Goal: Transaction & Acquisition: Purchase product/service

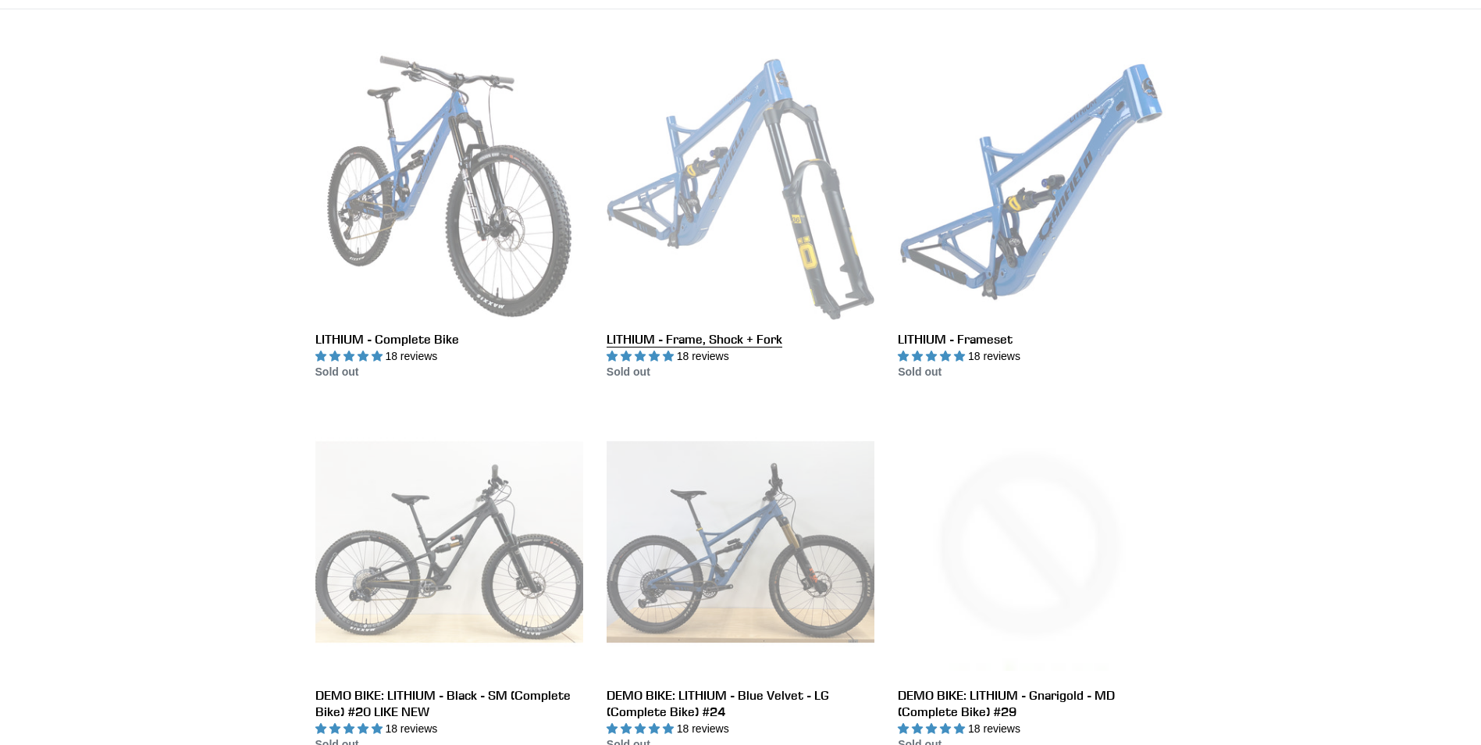
scroll to position [493, 0]
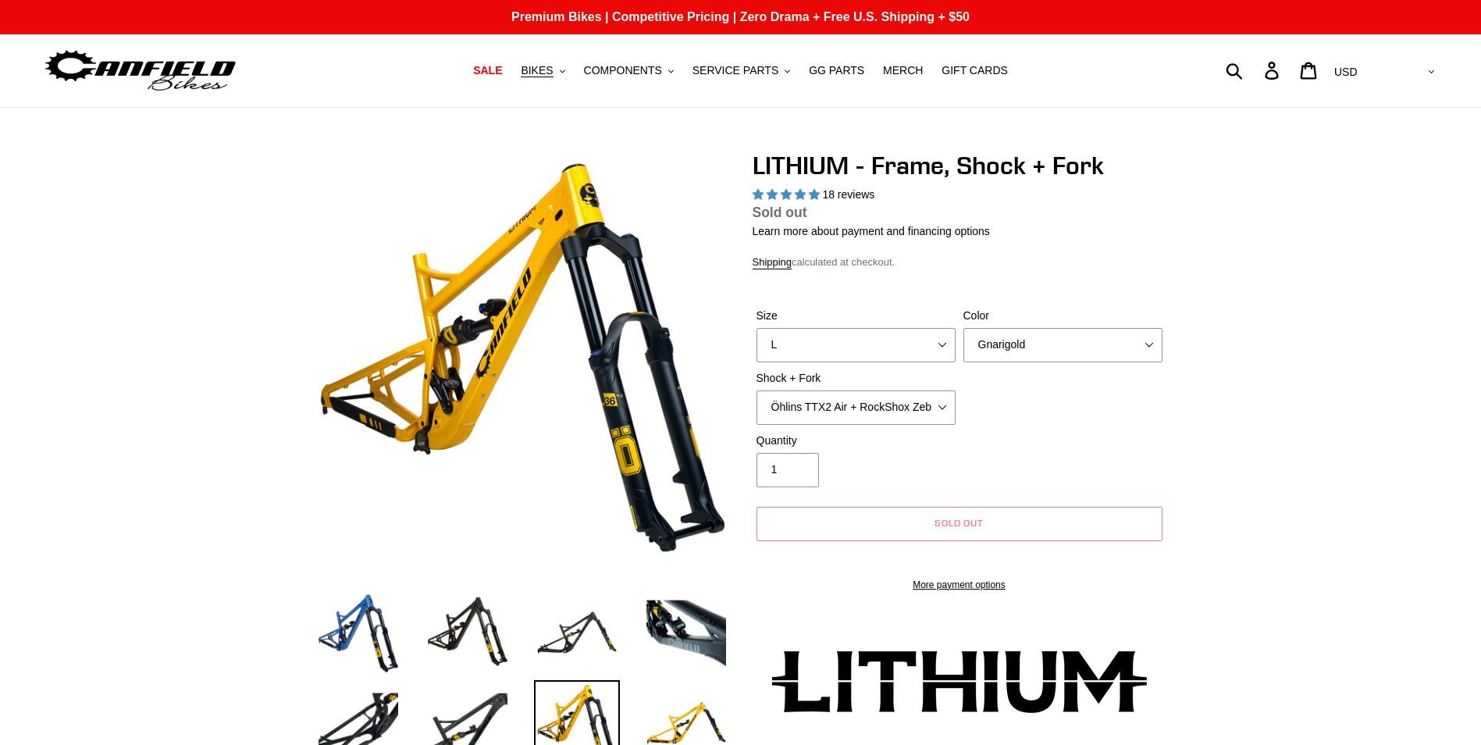
select select "highest-rating"
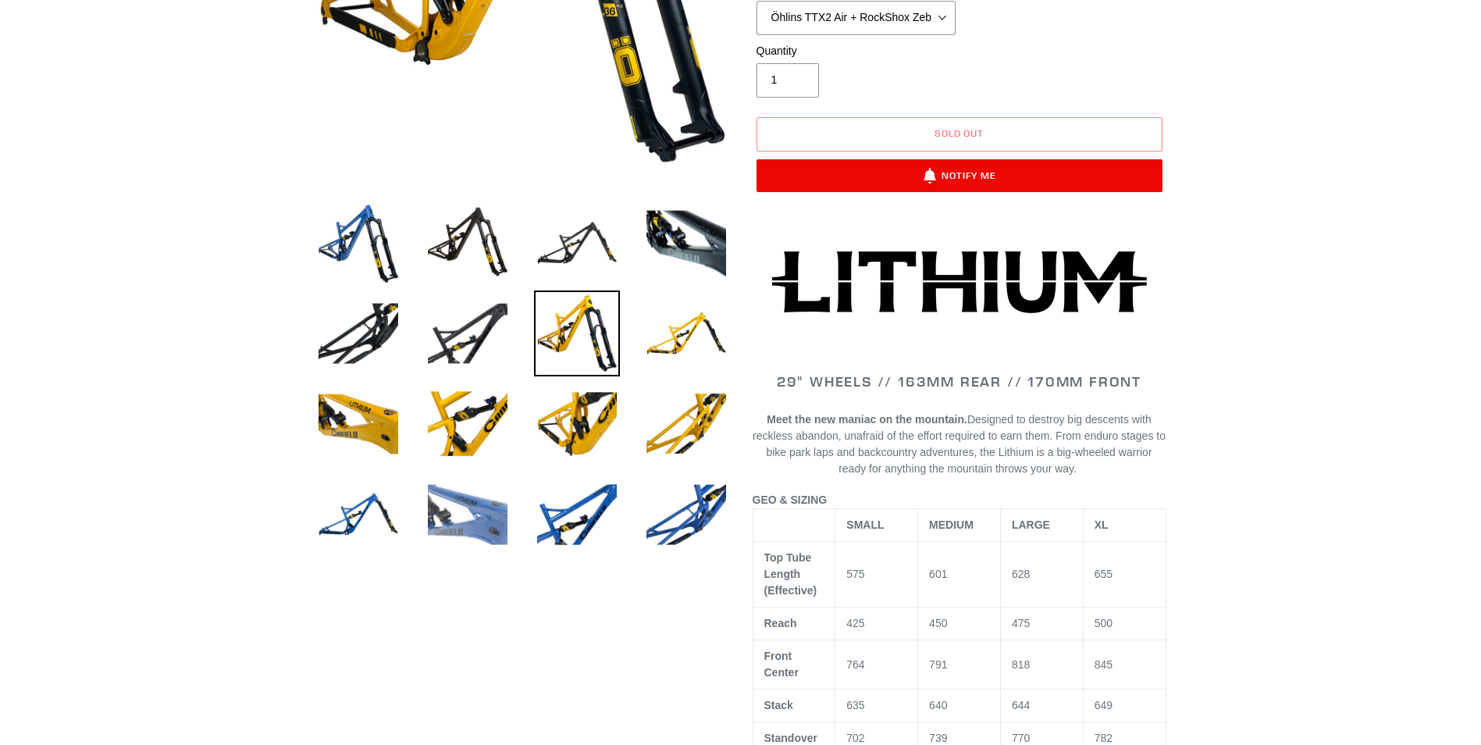
scroll to position [390, 0]
click at [350, 435] on img at bounding box center [358, 423] width 86 height 86
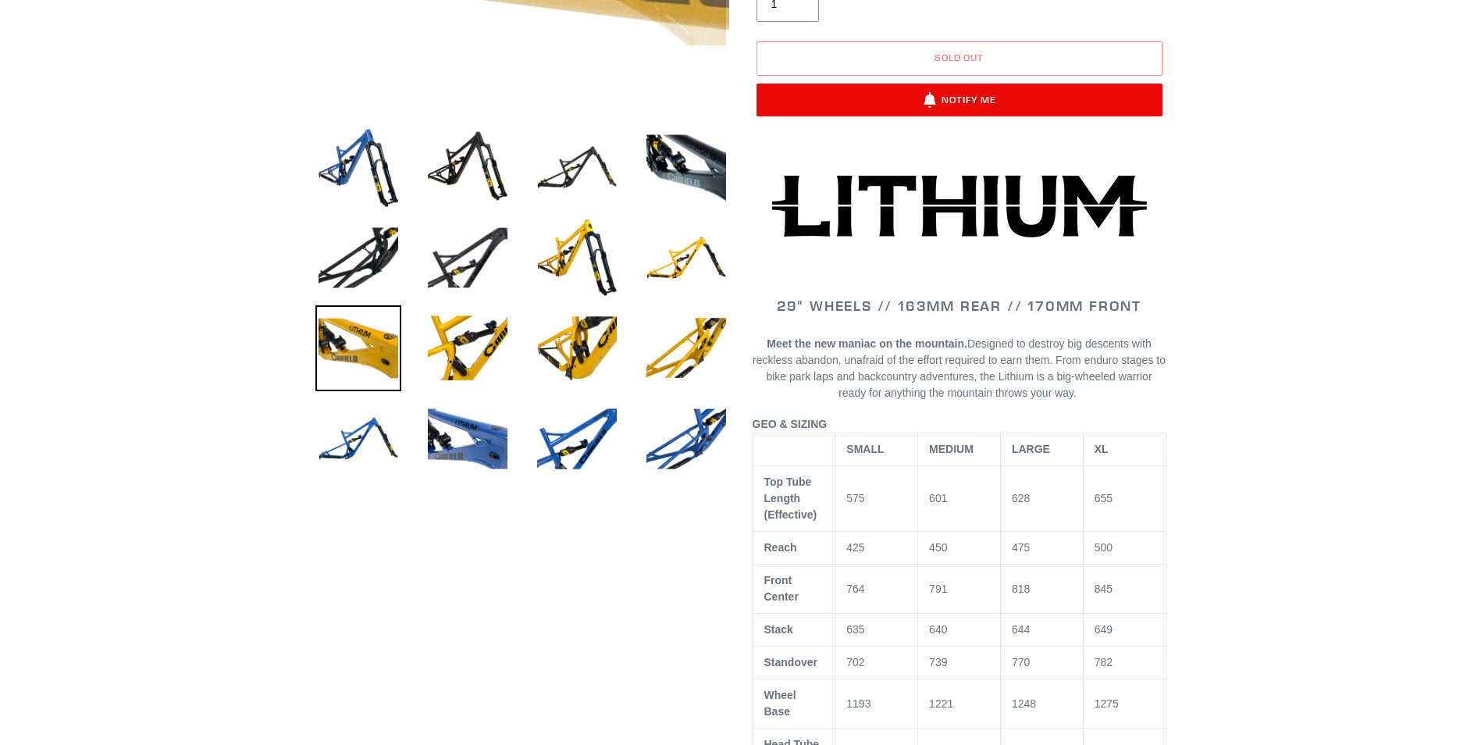
scroll to position [468, 0]
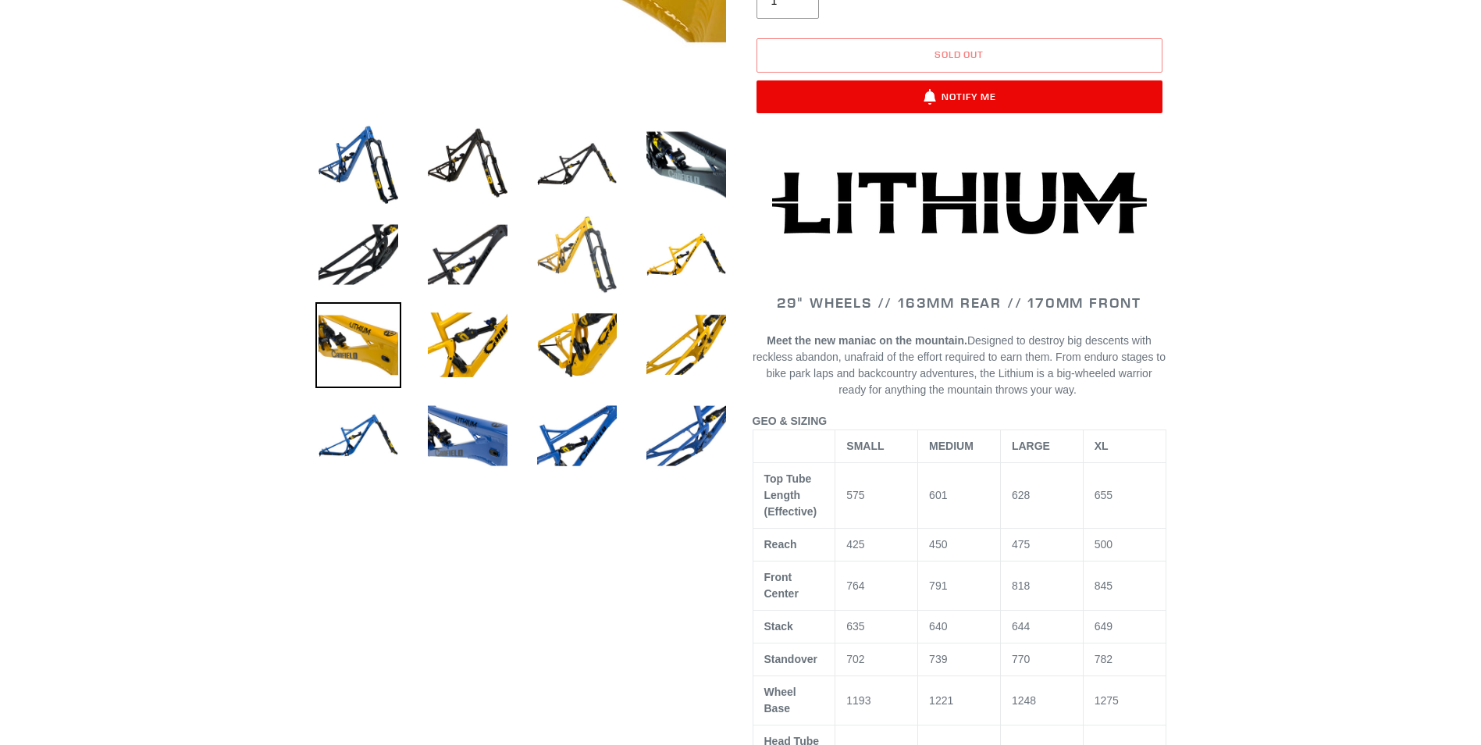
click at [569, 268] on img at bounding box center [577, 255] width 86 height 86
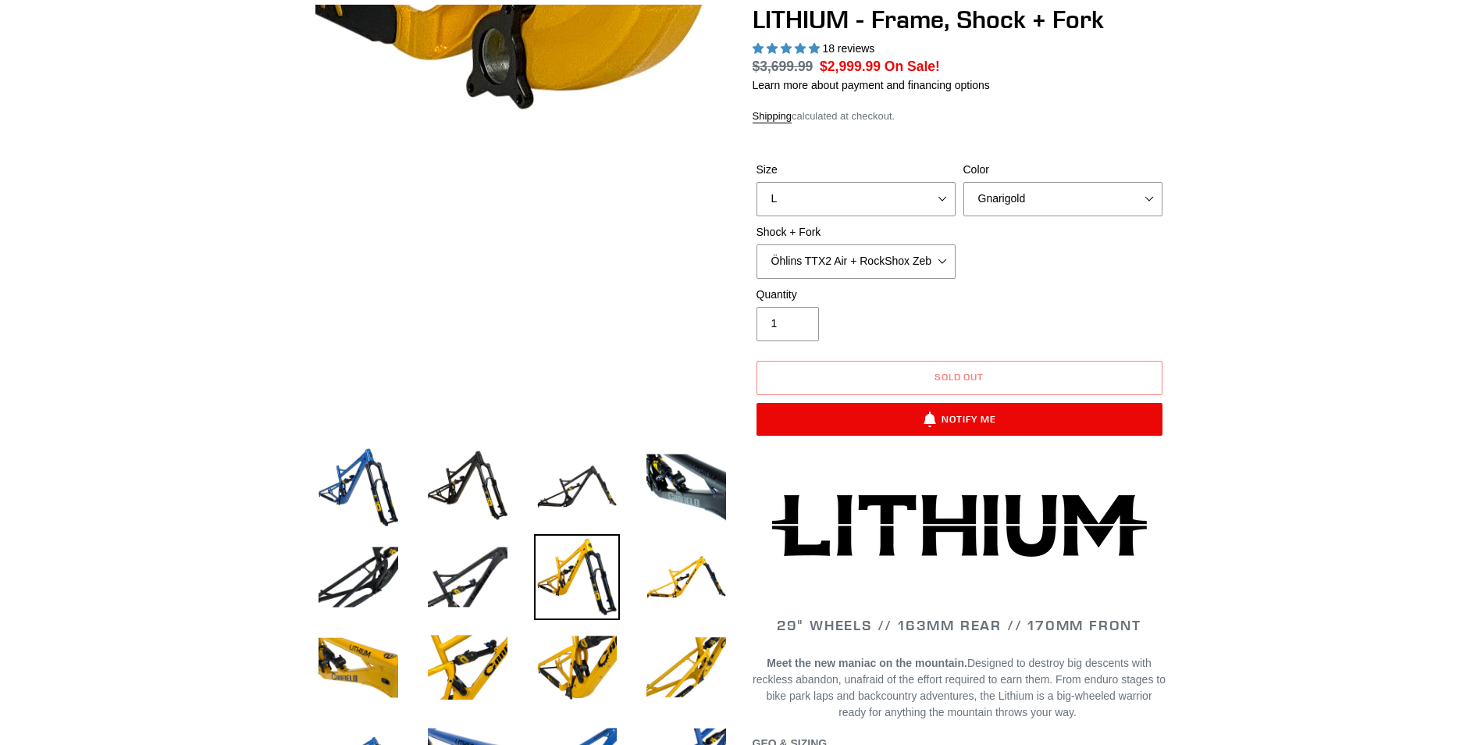
scroll to position [0, 0]
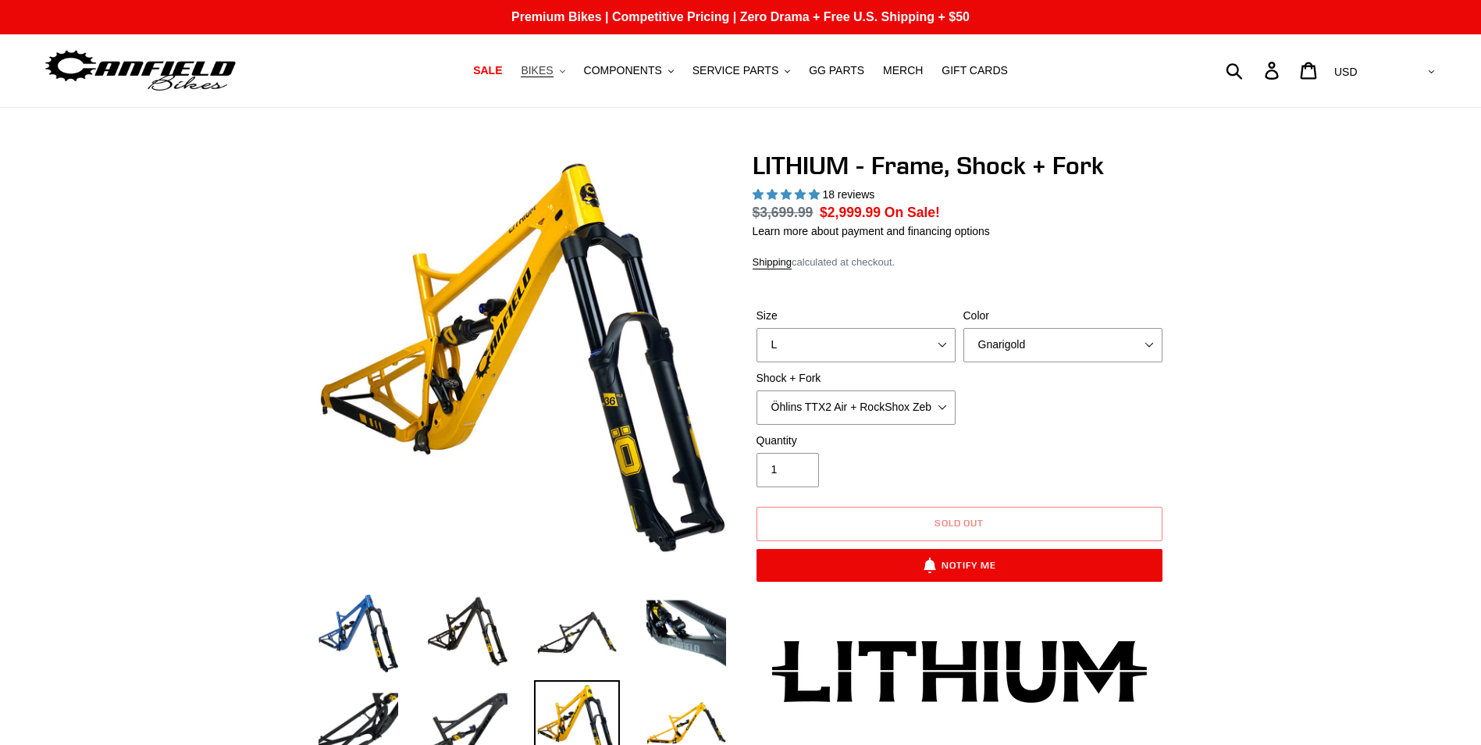
click at [553, 70] on span "BIKES" at bounding box center [537, 70] width 32 height 13
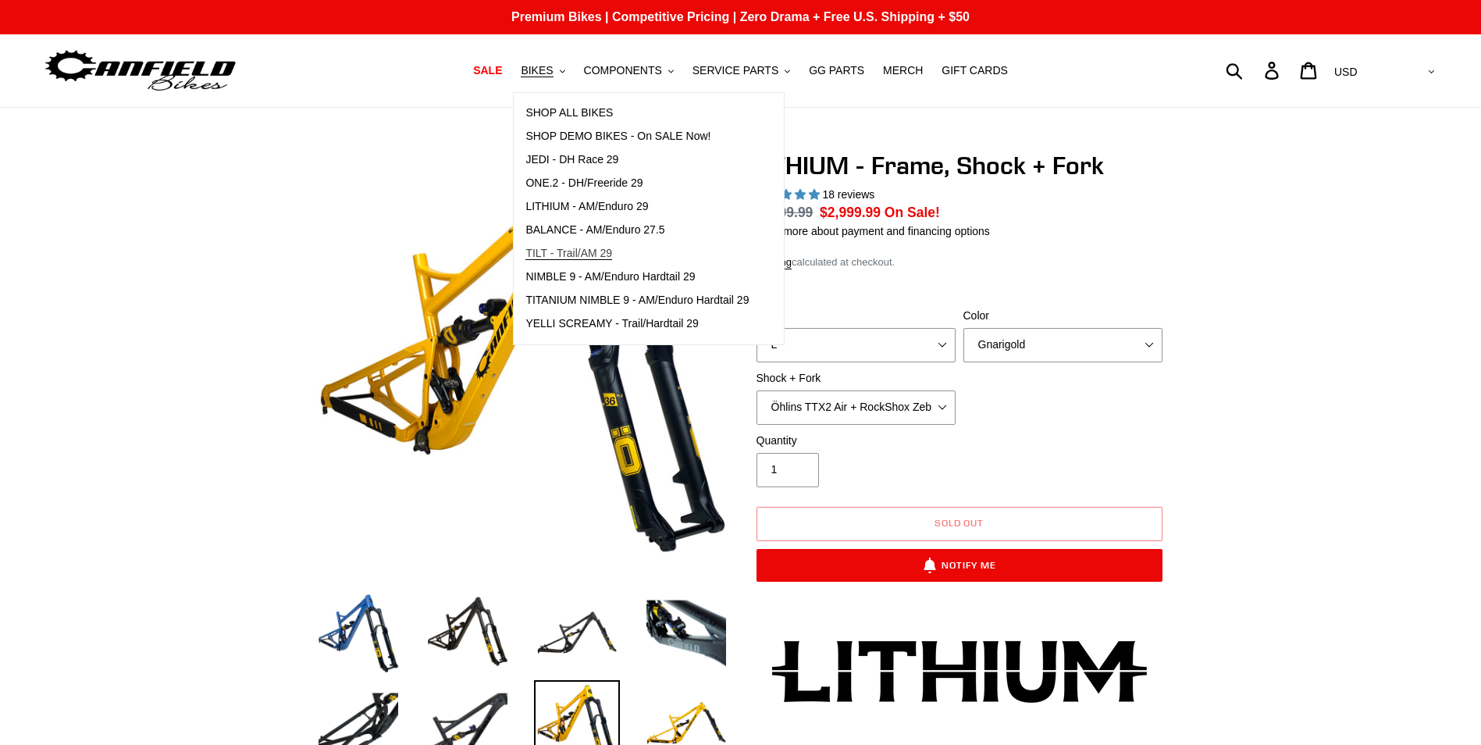
click at [574, 248] on span "TILT - Trail/AM 29" at bounding box center [568, 253] width 87 height 13
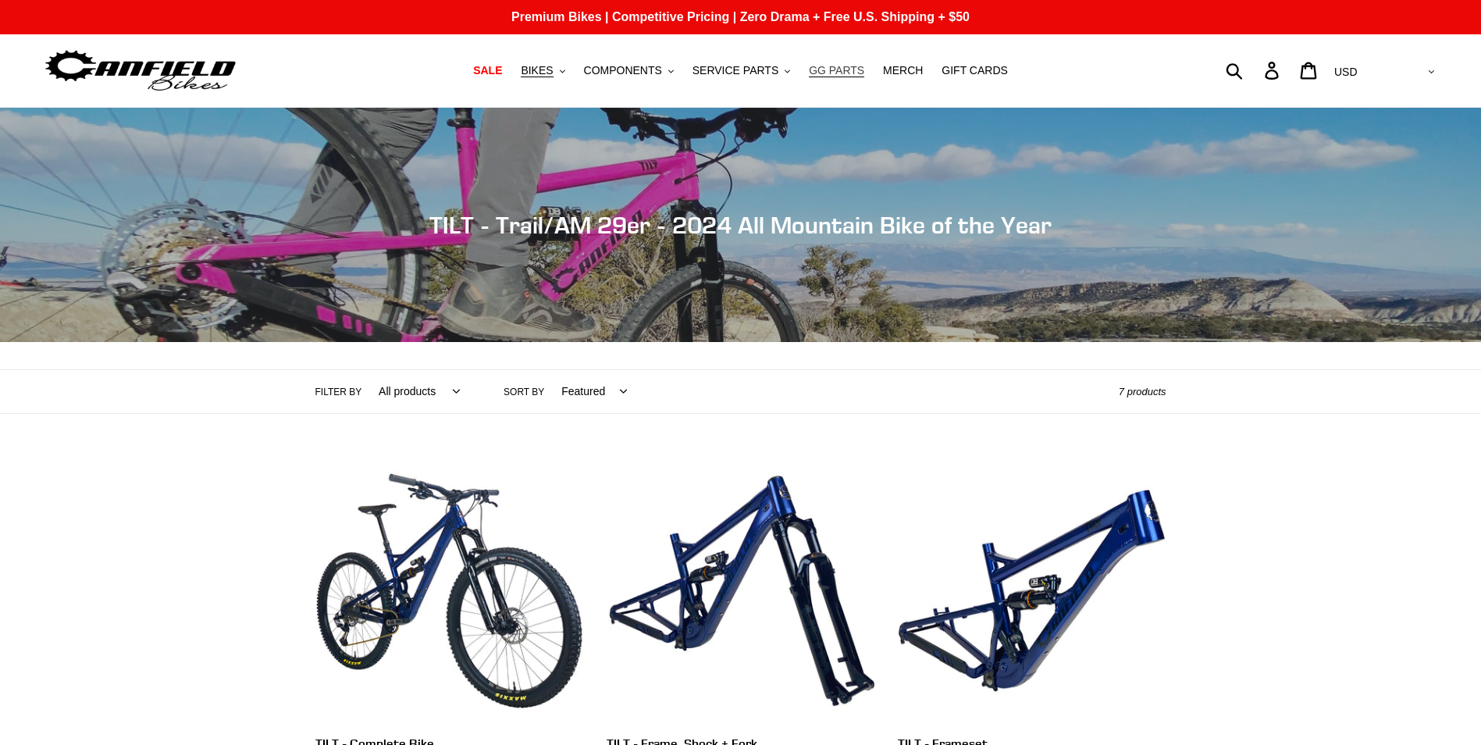
click at [830, 69] on span "GG PARTS" at bounding box center [836, 70] width 55 height 13
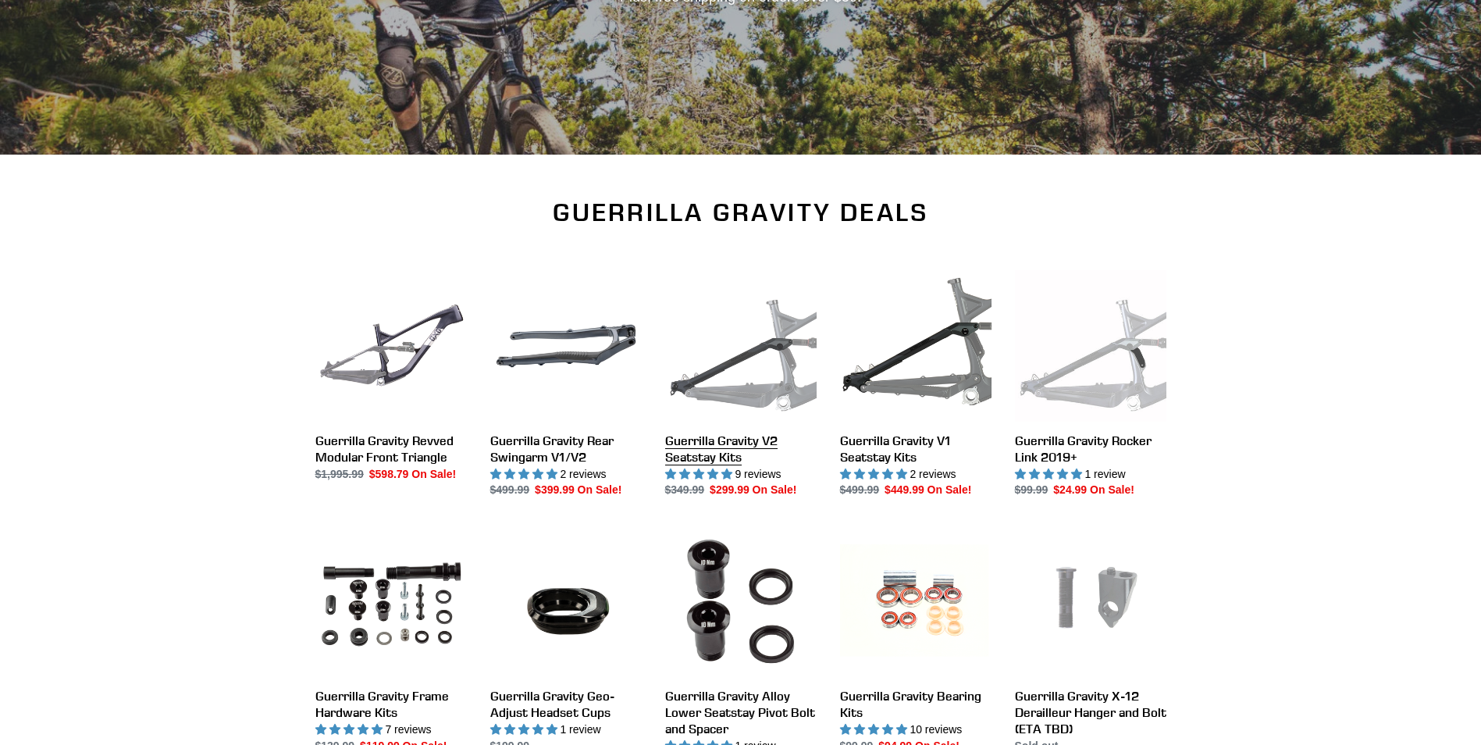
scroll to position [390, 0]
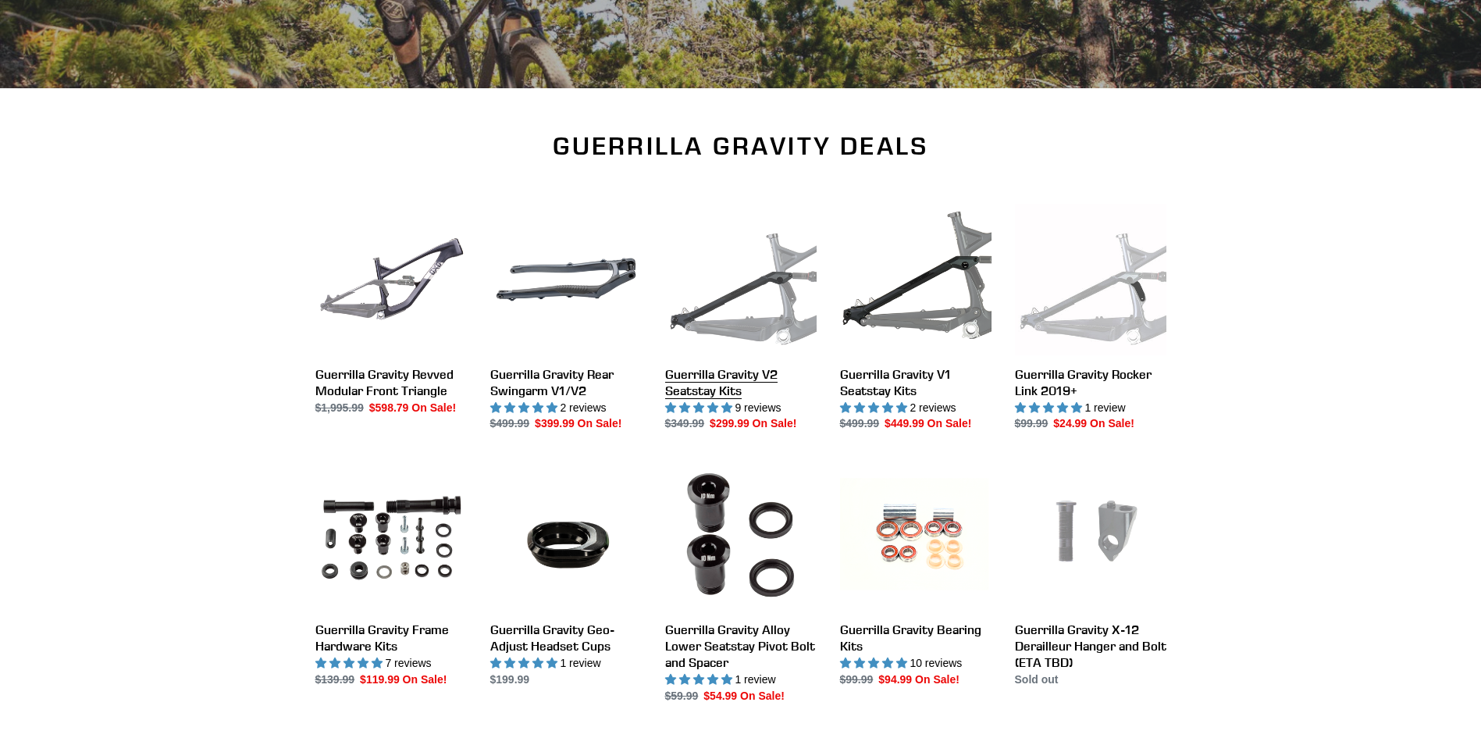
click at [690, 378] on link "Guerrilla Gravity V2 Seatstay Kits" at bounding box center [740, 318] width 151 height 229
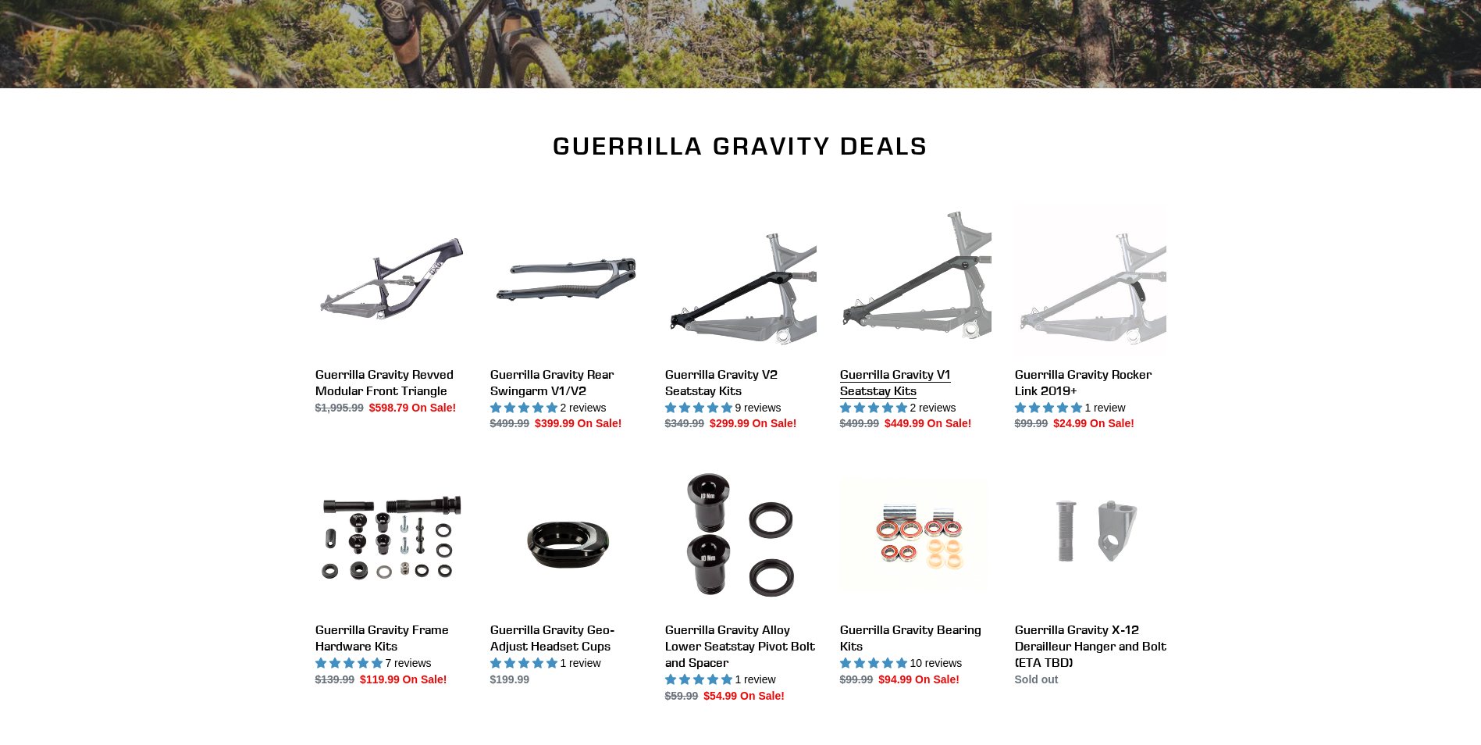
click at [880, 379] on link "Guerrilla Gravity V1 Seatstay Kits" at bounding box center [915, 318] width 151 height 229
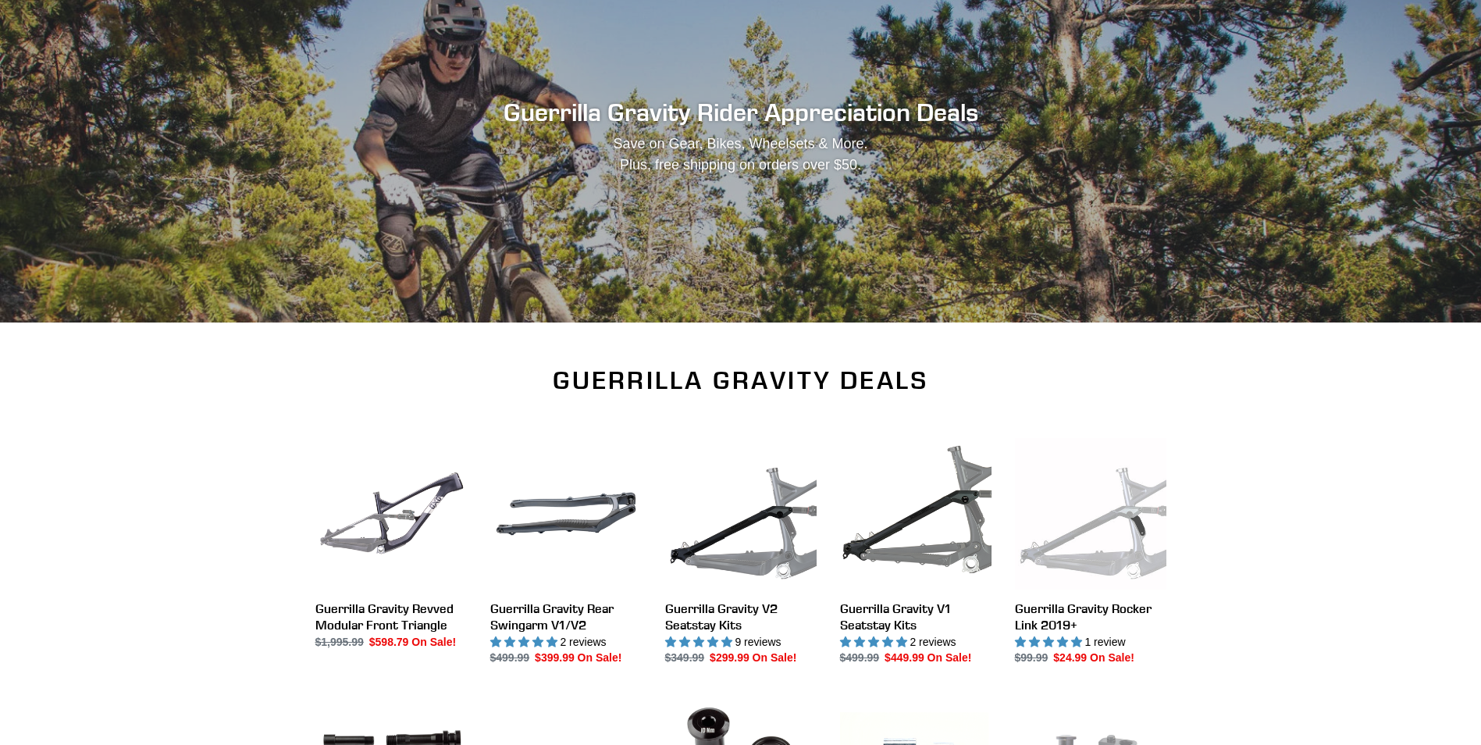
scroll to position [0, 0]
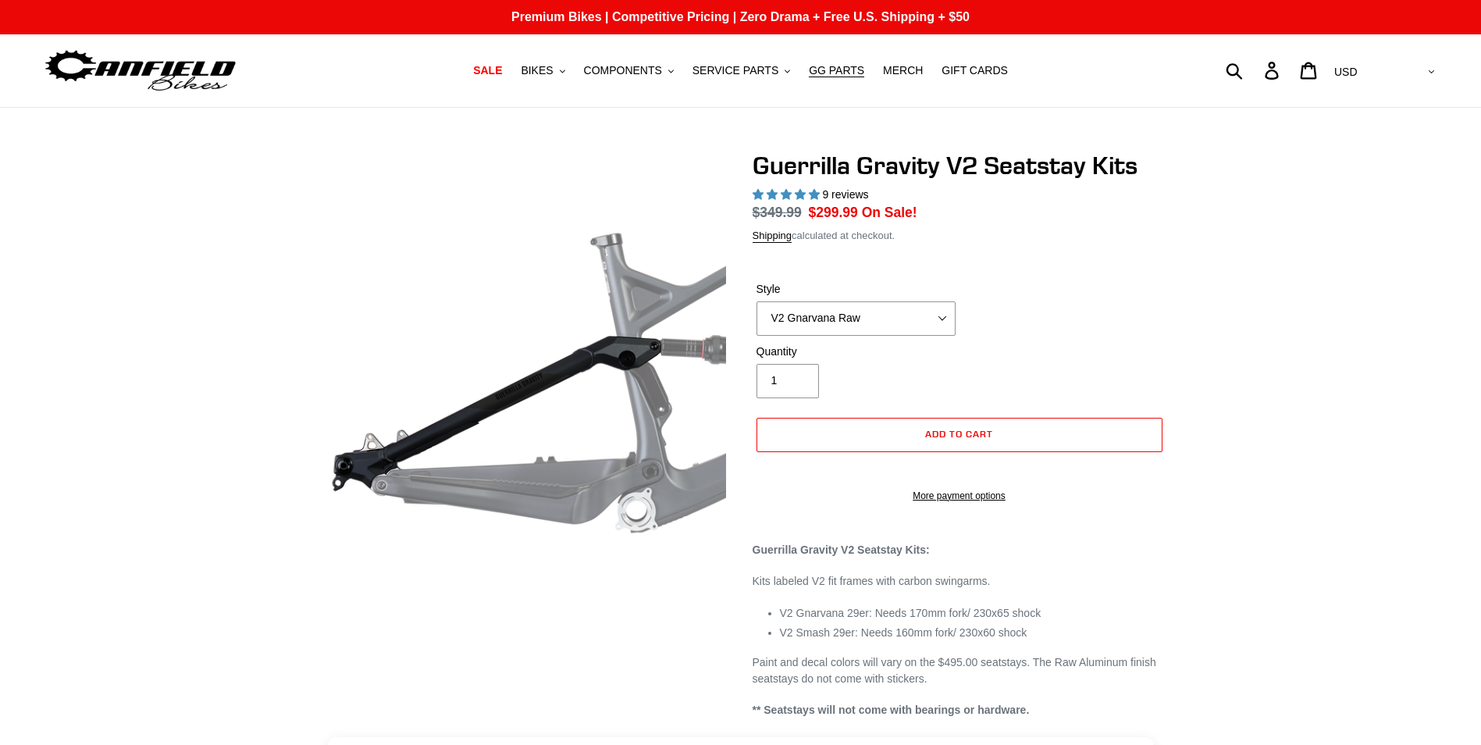
select select "highest-rating"
click at [942, 319] on select "V2 Gnarvana V2 Gnarvana Raw V2 Smash V2 Smash Raw" at bounding box center [855, 318] width 199 height 34
click at [756, 301] on select "V2 Gnarvana V2 Gnarvana Raw V2 Smash V2 Smash Raw" at bounding box center [855, 318] width 199 height 34
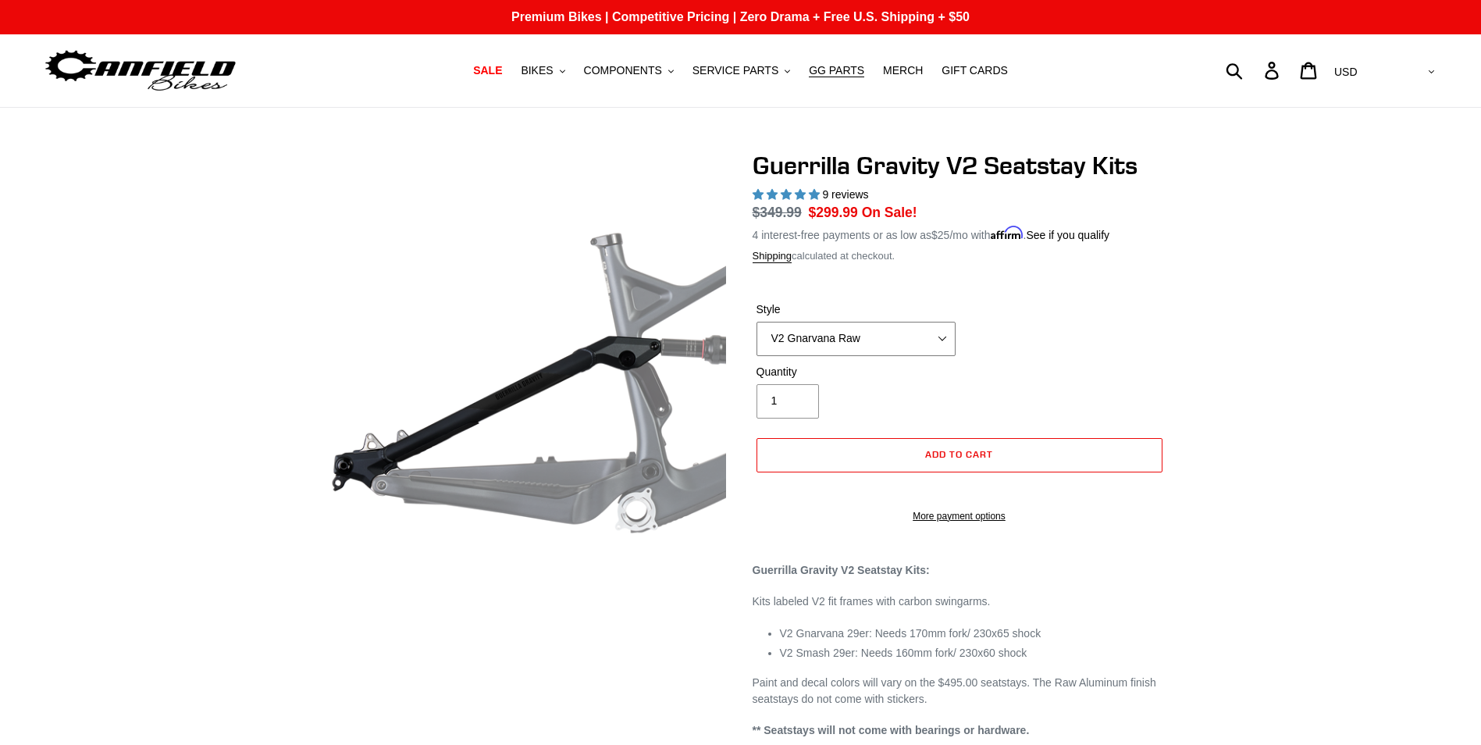
click at [932, 332] on select "V2 Gnarvana V2 Gnarvana Raw V2 Smash V2 Smash Raw" at bounding box center [855, 339] width 199 height 34
select select "V2 Gnarvana"
click at [756, 322] on select "V2 Gnarvana V2 Gnarvana Raw V2 Smash V2 Smash Raw" at bounding box center [855, 339] width 199 height 34
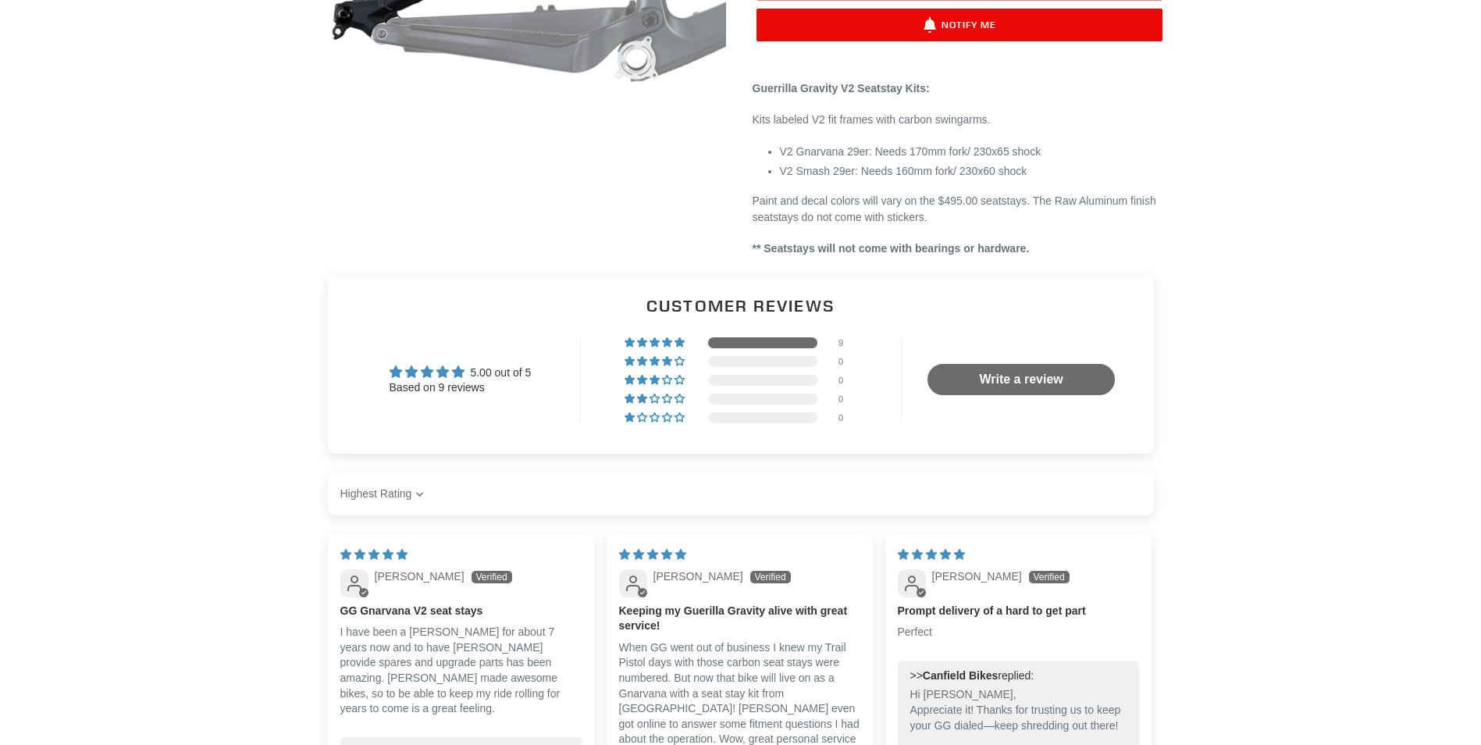
scroll to position [468, 0]
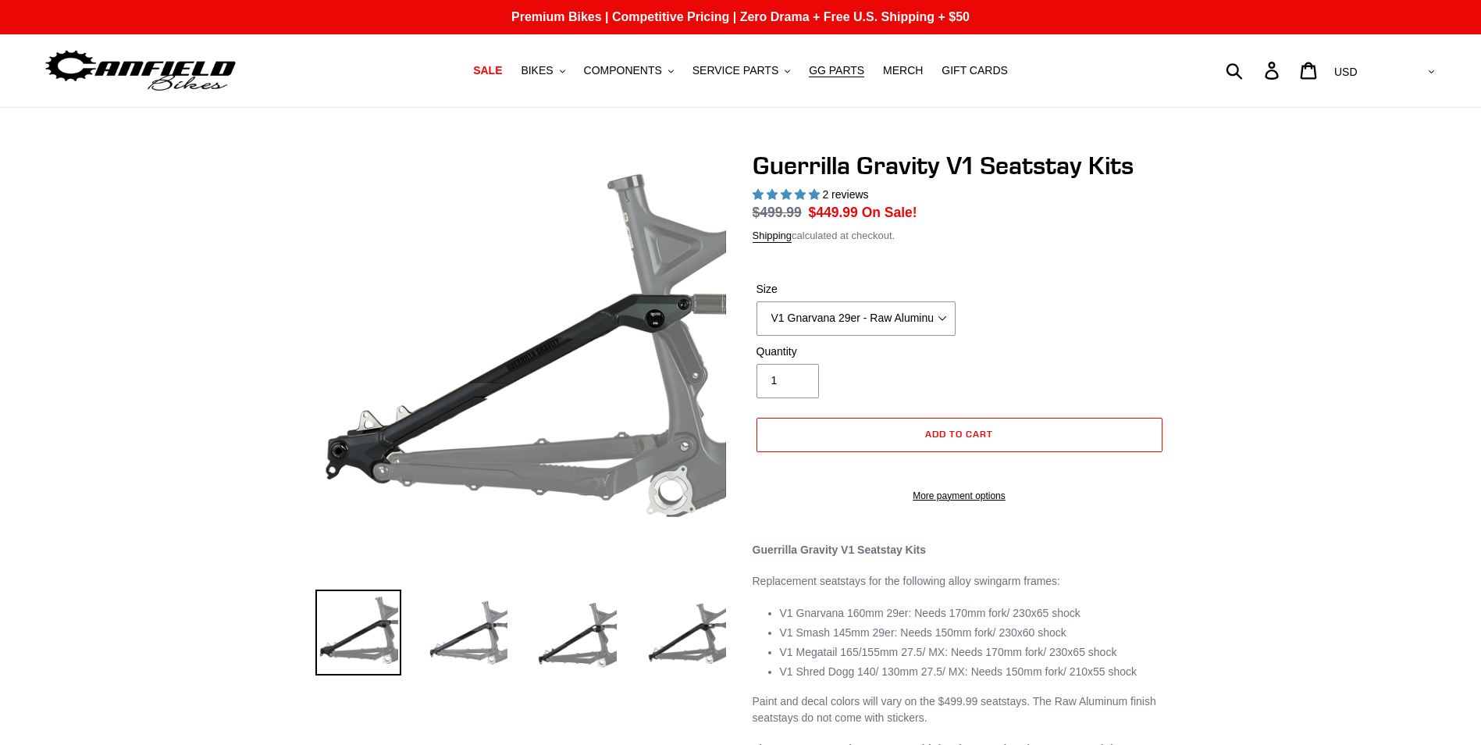
select select "highest-rating"
click at [939, 322] on select "V1 Gnarvana 29er V1 Gnarvana 29er - Raw Aluminum V1 Megatail 27.5/ MX - Raw Alu…" at bounding box center [855, 318] width 199 height 34
click at [756, 301] on select "V1 Gnarvana 29er V1 Gnarvana 29er - Raw Aluminum V1 Megatail 27.5/ MX - Raw Alu…" at bounding box center [855, 318] width 199 height 34
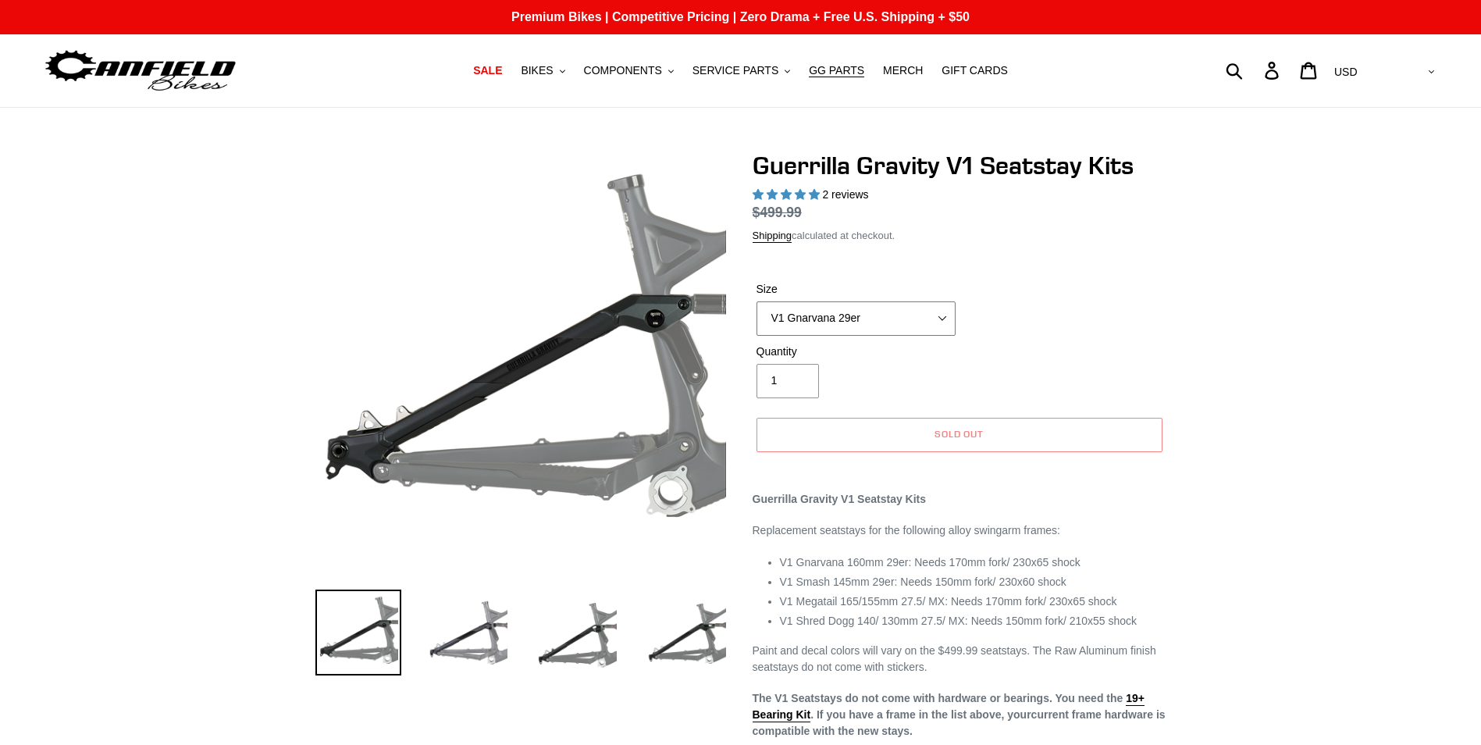
click at [944, 313] on select "V1 Gnarvana 29er V1 Gnarvana 29er - Raw Aluminum V1 Megatail 27.5/ MX - Raw Alu…" at bounding box center [855, 318] width 199 height 34
select select "V1 Gnarvana 29er - Raw Aluminum"
click at [756, 301] on select "V1 Gnarvana 29er V1 Gnarvana 29er - Raw Aluminum V1 Megatail 27.5/ MX - Raw Alu…" at bounding box center [855, 318] width 199 height 34
